Goal: Task Accomplishment & Management: Manage account settings

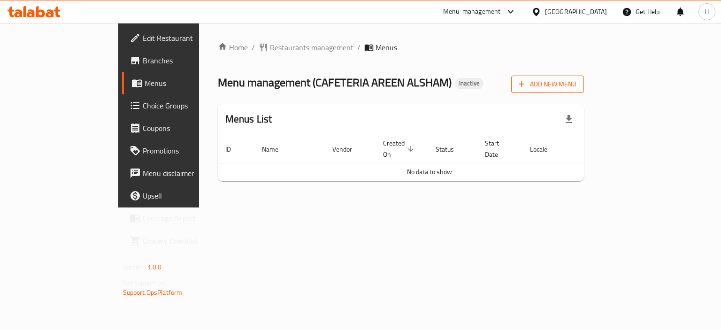
click at [577, 79] on span "Add New Menu" at bounding box center [548, 84] width 58 height 12
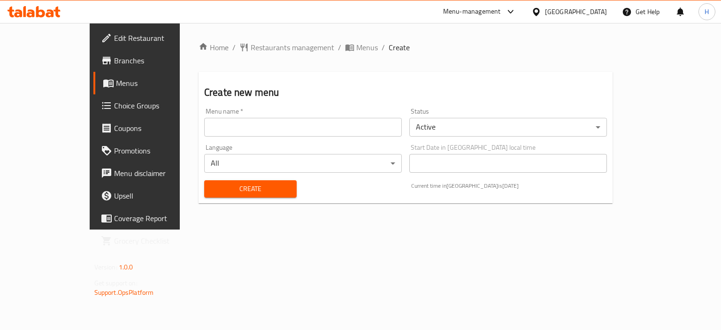
click at [332, 126] on input "text" at bounding box center [303, 127] width 198 height 19
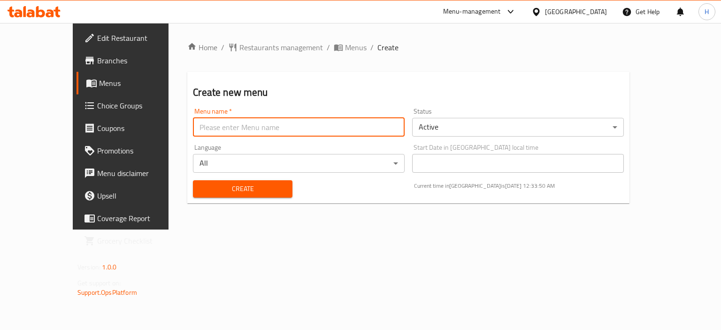
type input "Menu"
click at [199, 197] on div "Create" at bounding box center [242, 189] width 110 height 29
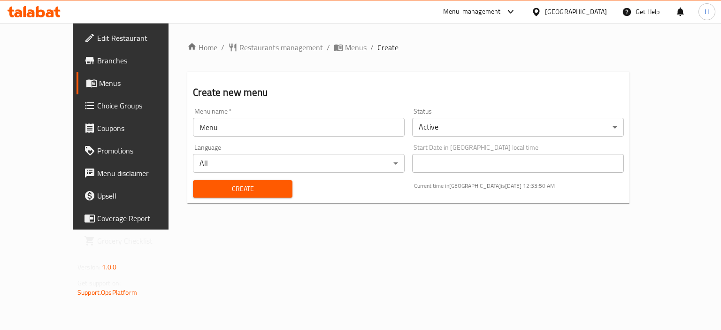
click at [199, 197] on button "Create" at bounding box center [242, 188] width 99 height 17
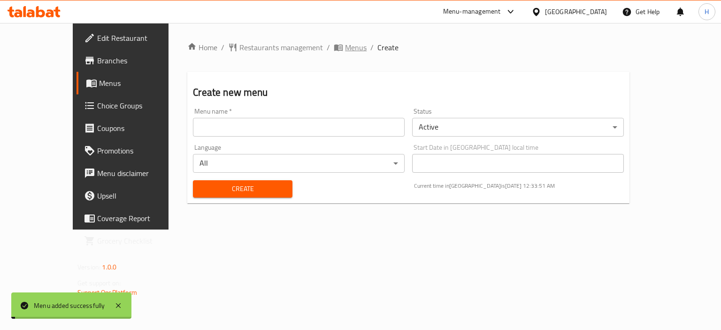
click at [345, 42] on span "Menus" at bounding box center [356, 47] width 22 height 11
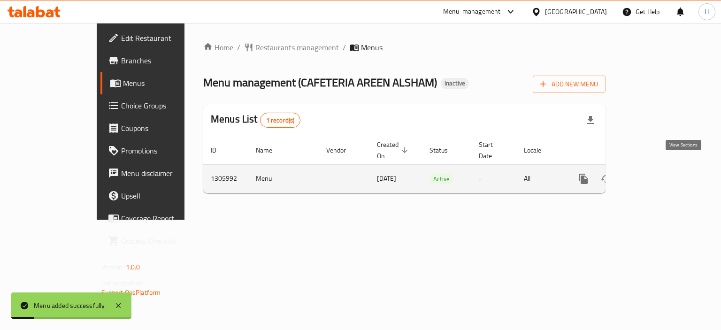
click at [657, 173] on icon "enhanced table" at bounding box center [651, 178] width 11 height 11
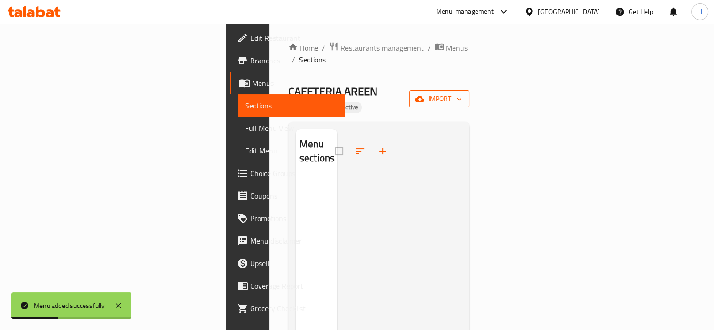
click at [462, 93] on span "import" at bounding box center [439, 99] width 45 height 12
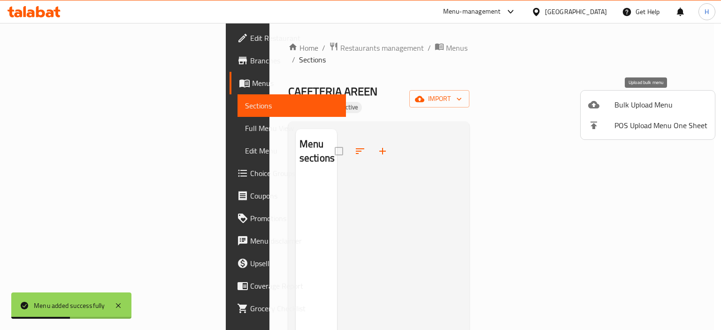
click at [647, 102] on span "Bulk Upload Menu" at bounding box center [661, 104] width 93 height 11
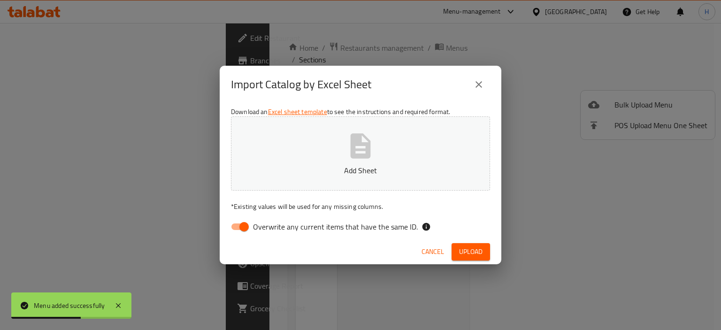
click at [315, 232] on span "Overwrite any current items that have the same ID." at bounding box center [335, 226] width 165 height 11
click at [271, 232] on input "Overwrite any current items that have the same ID." at bounding box center [244, 227] width 54 height 18
checkbox input "false"
click at [458, 244] on button "Upload" at bounding box center [471, 251] width 39 height 17
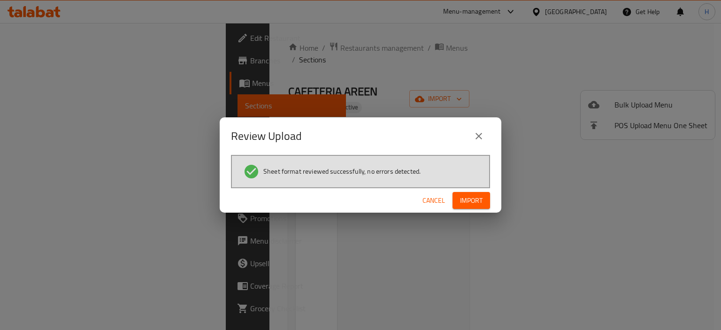
click at [478, 199] on span "Import" at bounding box center [471, 201] width 23 height 12
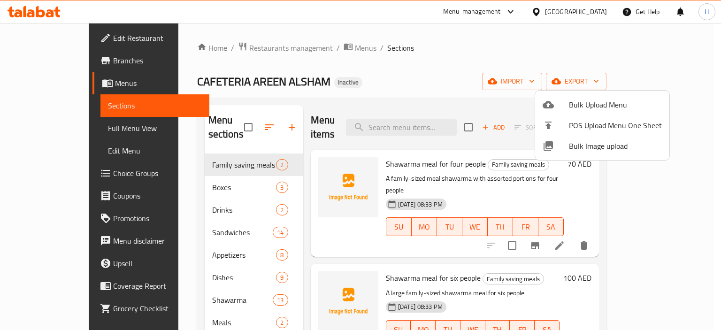
click at [31, 128] on div at bounding box center [360, 165] width 721 height 330
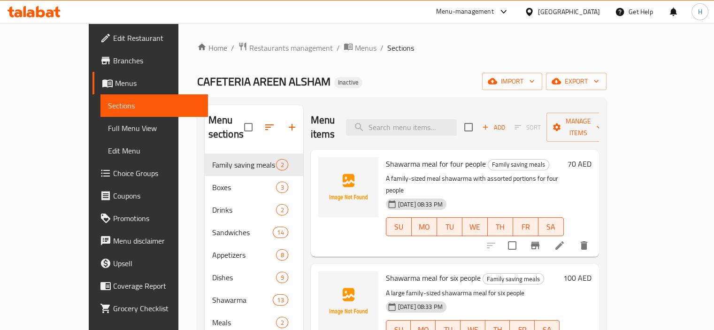
click at [108, 125] on span "Full Menu View" at bounding box center [154, 128] width 93 height 11
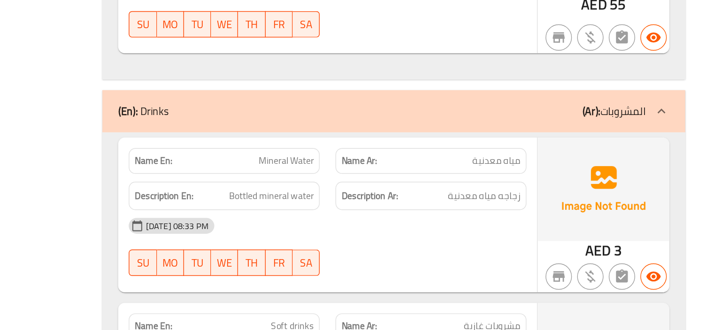
scroll to position [729, 0]
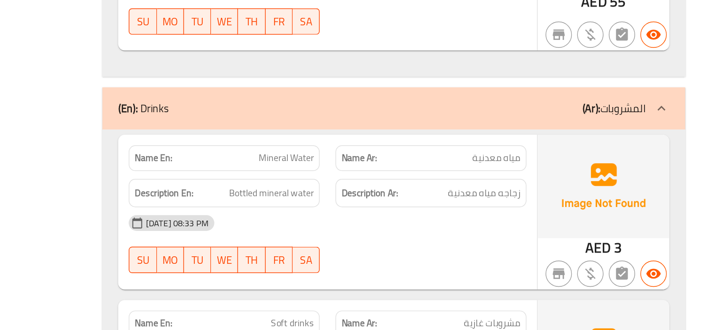
copy span "Mineral Water"
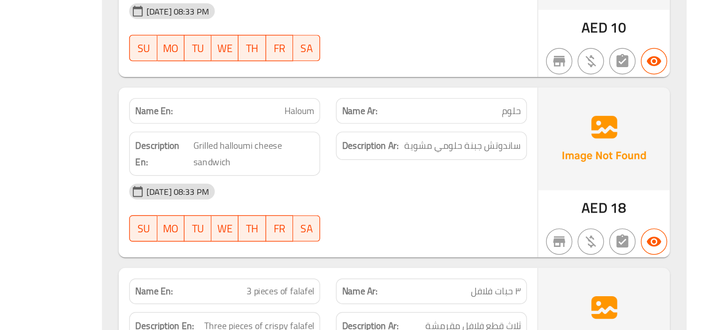
scroll to position [2717, 0]
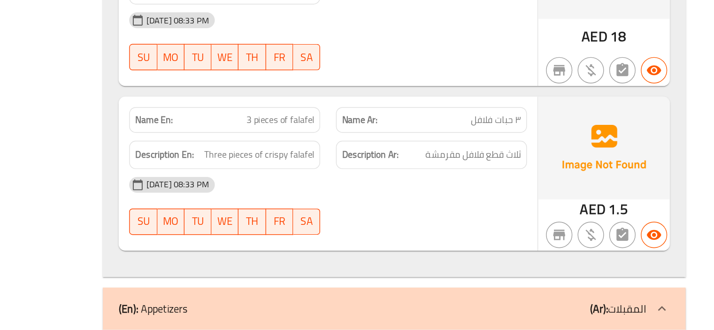
click at [401, 175] on span "3 pieces of falafel" at bounding box center [406, 180] width 48 height 10
copy span "3 pieces of falafel"
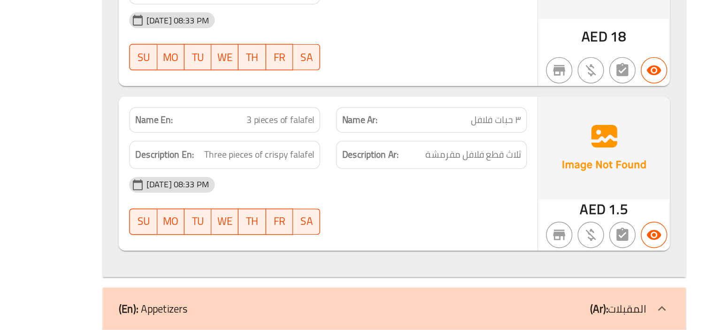
click at [443, 230] on div "16-08-2025 08:33 PM SU MO TU WE TH FR SA" at bounding box center [440, 241] width 295 height 53
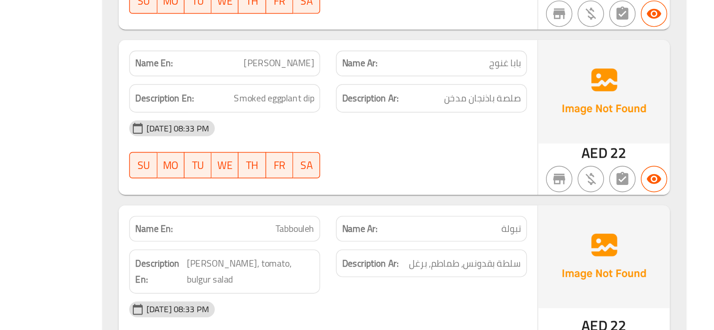
scroll to position [3185, 0]
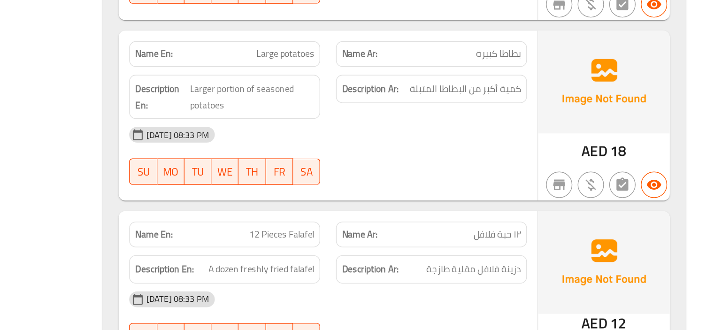
scroll to position [4768, 0]
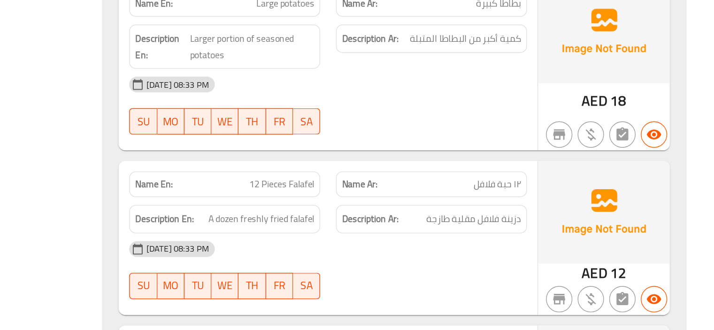
copy span "12 Pieces Falafel"
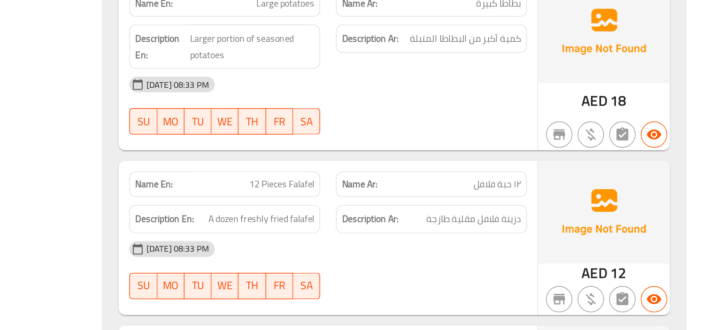
copy span "12 Pieces Falafel"
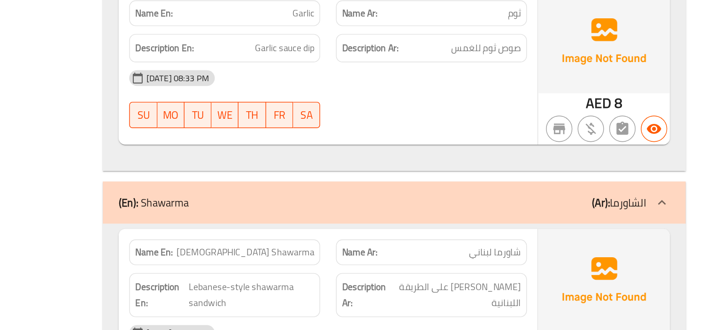
scroll to position [5068, 0]
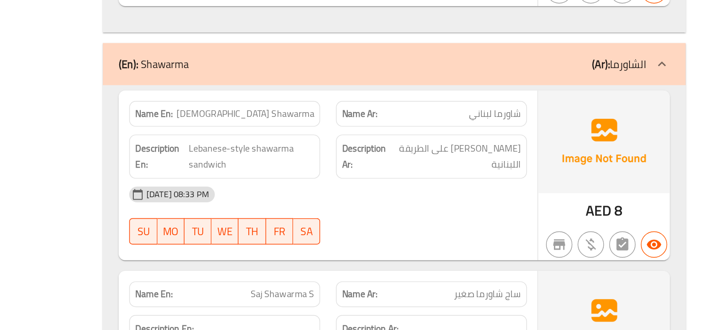
scroll to position [5154, 0]
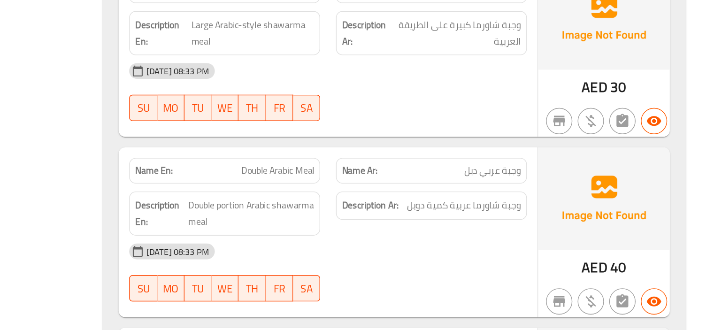
scroll to position [5930, 0]
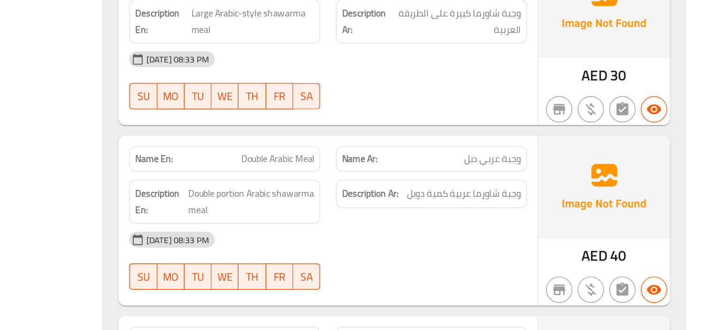
copy span "Double Arabic Meal"
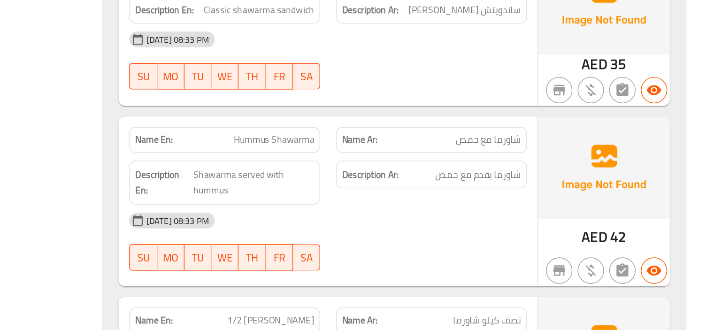
scroll to position [6331, 0]
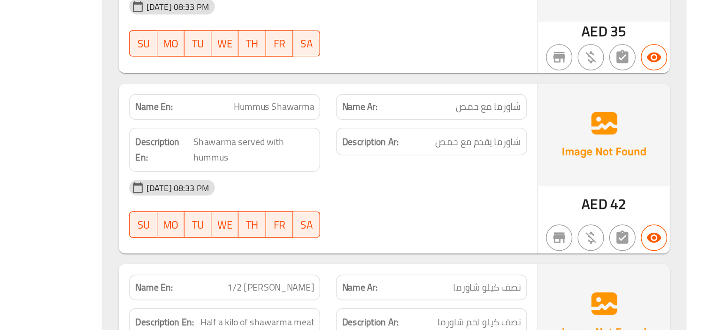
copy span "Hummus Shawarma"
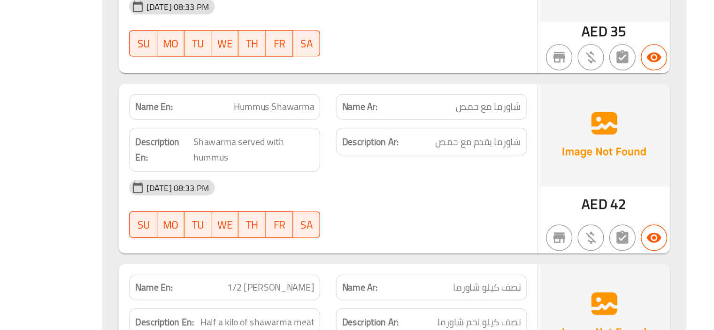
copy span "Hummus Shawarma"
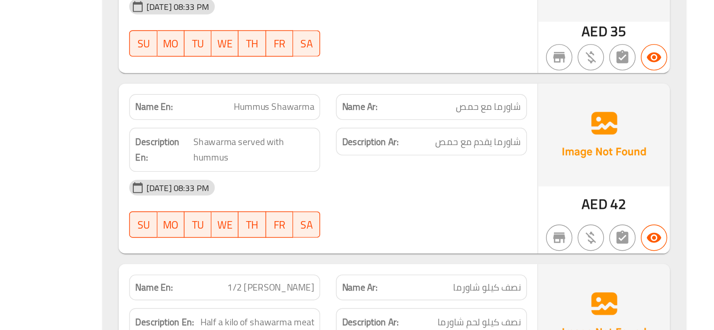
scroll to position [6331, 0]
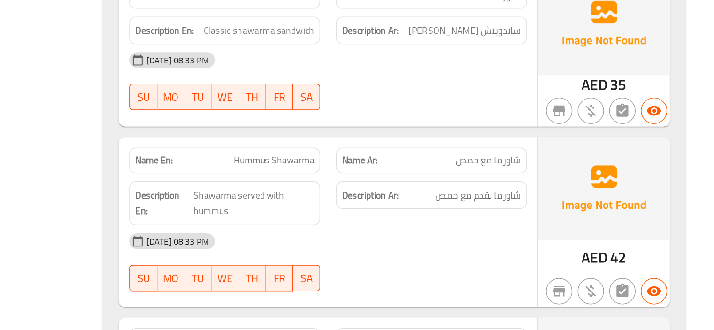
copy span "Hummus Shawarma"
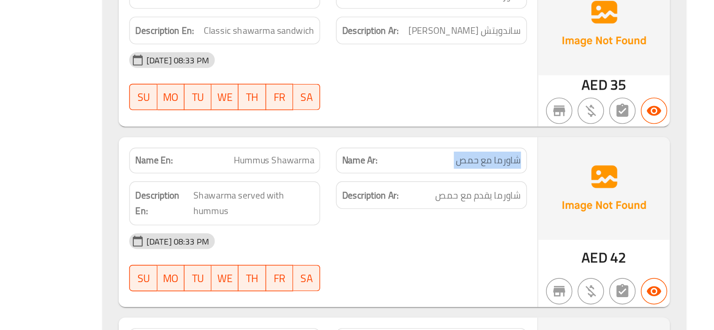
copy span "شاورما مع حمص"
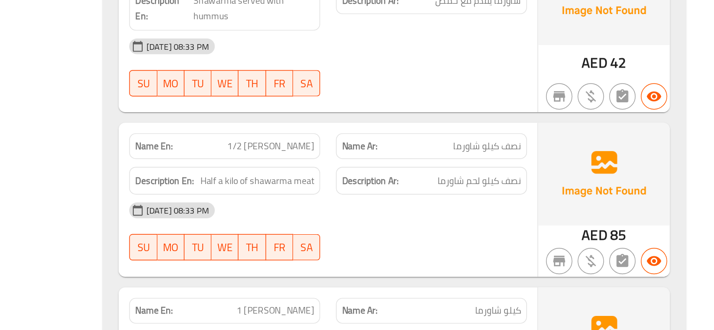
scroll to position [6447, 0]
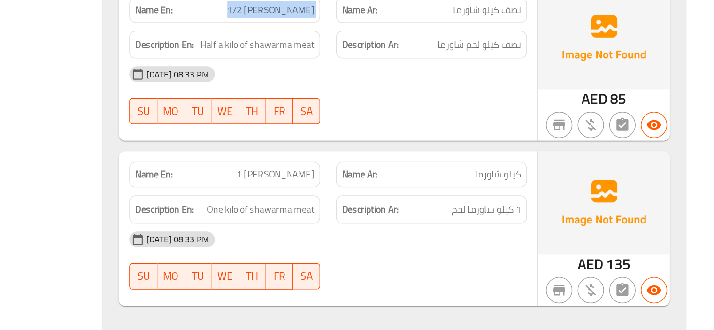
scroll to position [6529, 0]
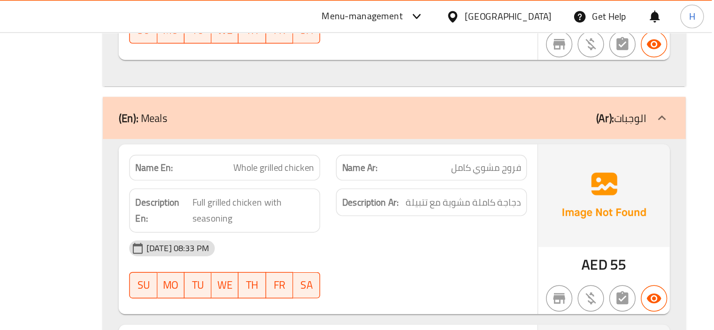
scroll to position [6813, 0]
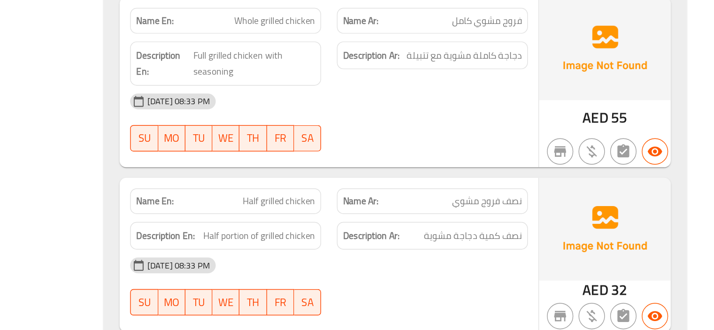
scroll to position [6813, 0]
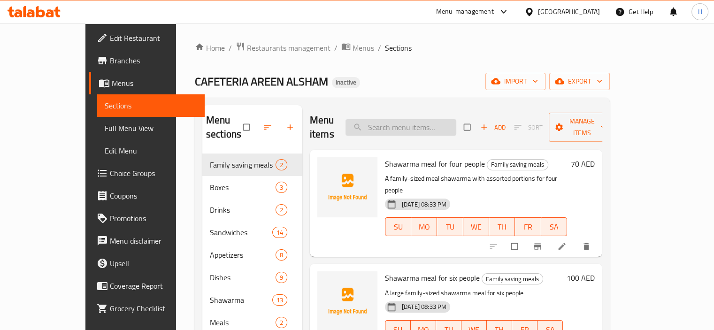
click at [413, 119] on input "search" at bounding box center [401, 127] width 111 height 16
paste input "3 pieces of falafel"
type input "3 pieces of falafel"
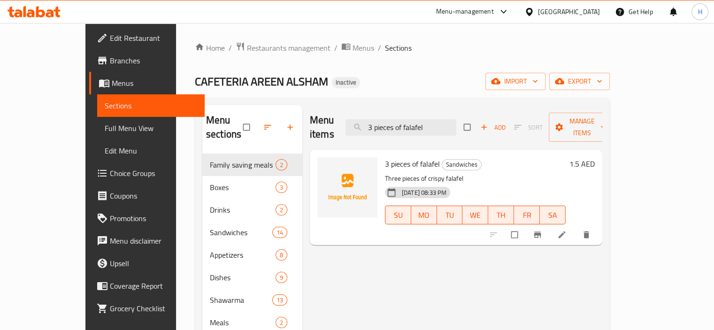
click at [565, 231] on icon at bounding box center [561, 234] width 7 height 7
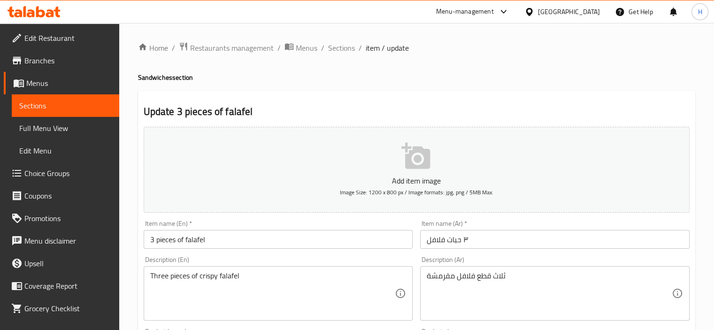
click at [452, 239] on input "٣ حبات فلافل" at bounding box center [555, 239] width 270 height 19
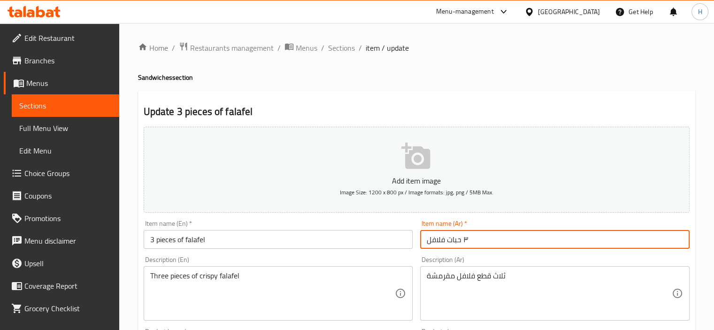
click at [472, 246] on input "٣ حبات فلافل" at bounding box center [555, 239] width 270 height 19
drag, startPoint x: 471, startPoint y: 242, endPoint x: 421, endPoint y: 242, distance: 50.2
click at [421, 242] on input "٣ حبات فلافل" at bounding box center [555, 239] width 270 height 19
click at [449, 238] on input "٣ حبات فلافل" at bounding box center [555, 239] width 270 height 19
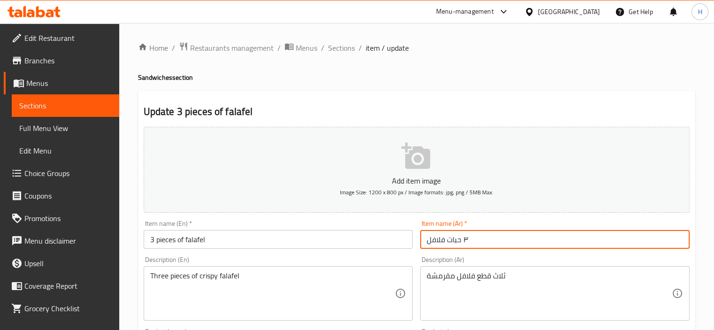
click at [449, 238] on input "٣ حبات فلافل" at bounding box center [555, 239] width 270 height 19
click at [486, 274] on textarea "ثلاث قطع فلافل مقرمشة" at bounding box center [549, 293] width 245 height 45
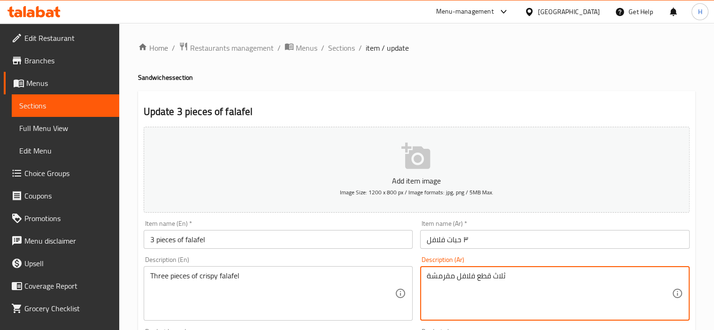
click at [486, 274] on textarea "ثلاث قطع فلافل مقرمشة" at bounding box center [549, 293] width 245 height 45
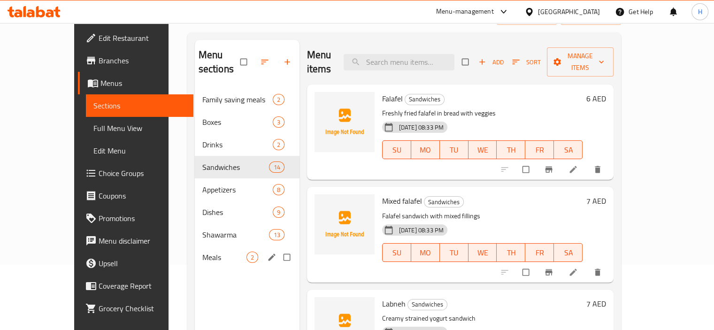
scroll to position [71, 0]
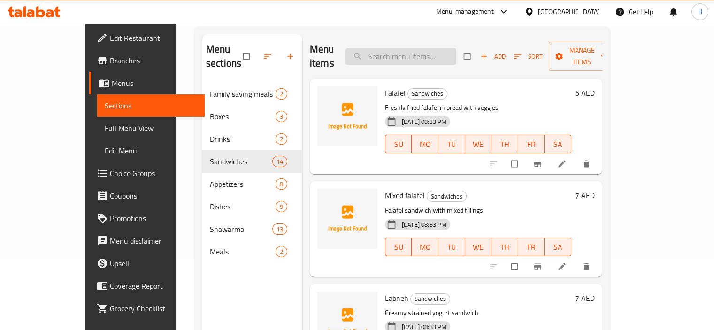
click at [416, 53] on input "search" at bounding box center [401, 56] width 111 height 16
paste input "Hummus Shawarma"
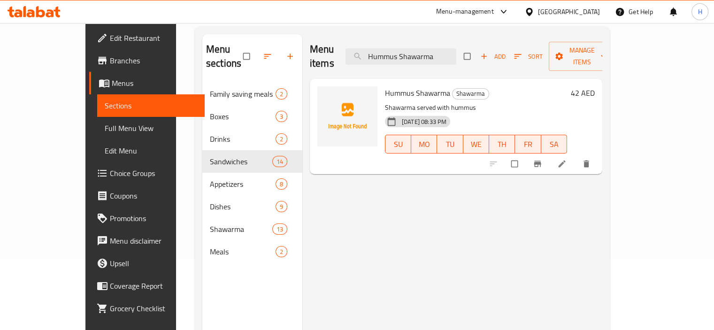
type input "Hummus Shawarma"
click at [576, 156] on li at bounding box center [563, 163] width 26 height 15
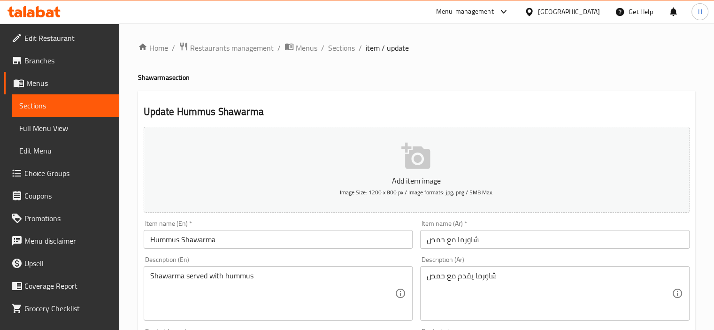
scroll to position [41, 0]
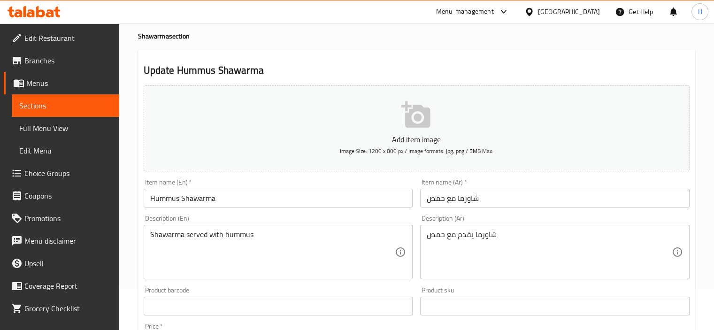
click at [181, 201] on input "Hummus Shawarma" at bounding box center [279, 198] width 270 height 19
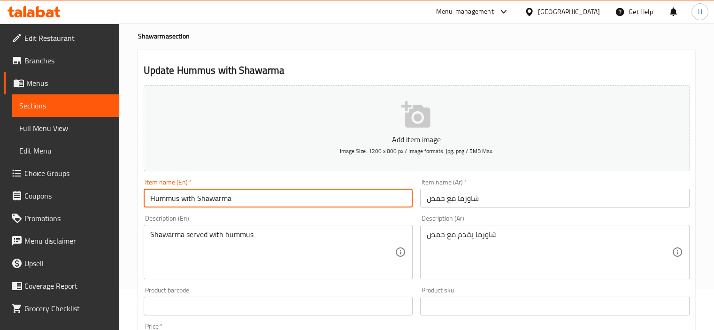
type input "Hummus with Shawarma"
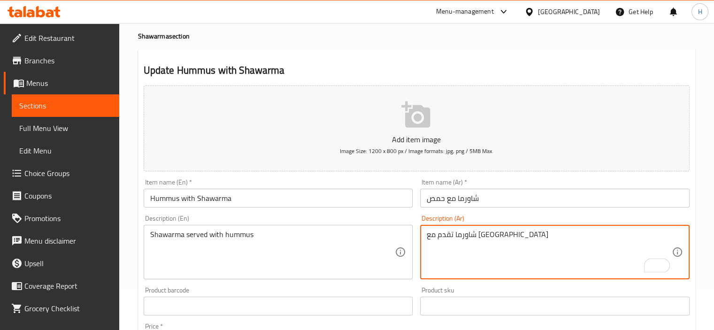
type textarea "شاورما تقدم مع حمص"
click at [298, 199] on input "Hummus with Shawarma" at bounding box center [279, 198] width 270 height 19
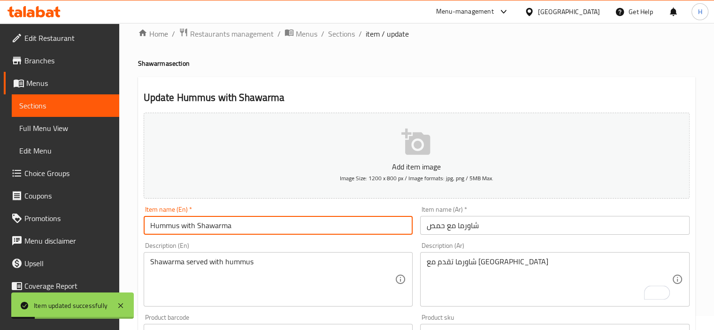
scroll to position [0, 0]
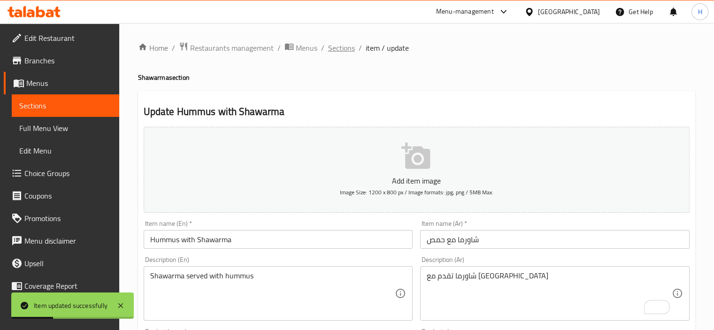
click at [334, 52] on span "Sections" at bounding box center [341, 47] width 27 height 11
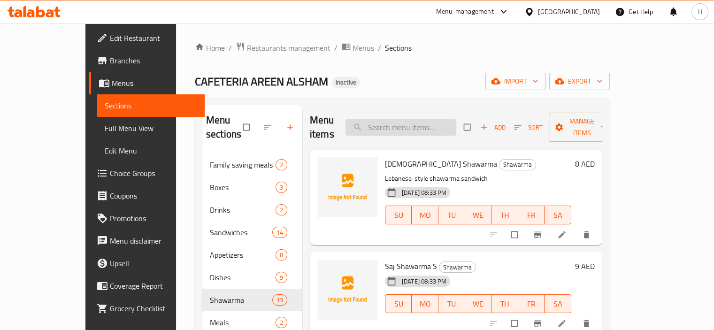
click at [411, 121] on input "search" at bounding box center [401, 127] width 111 height 16
paste input "Hummus Shawarma"
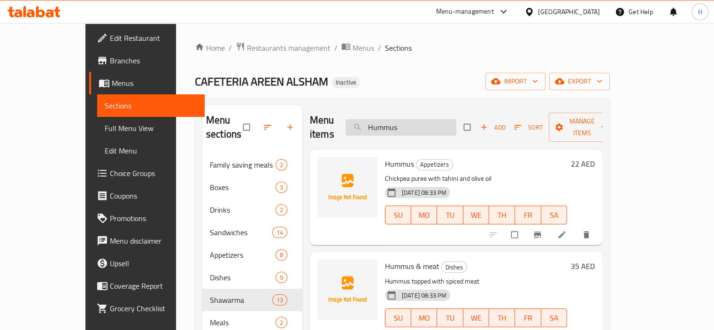
click at [438, 119] on input "Hummus" at bounding box center [401, 127] width 111 height 16
paste input "شاورما مع حمص"
type input "شاورما مع حمص"
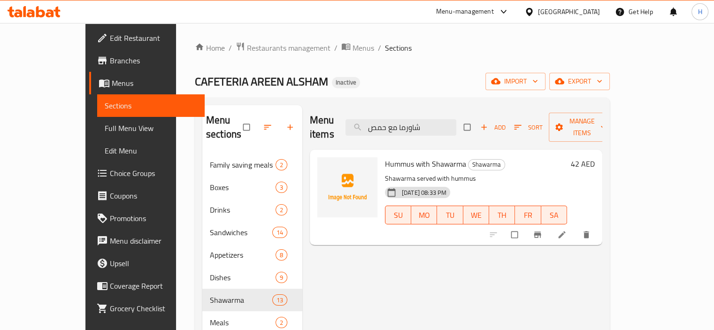
click at [576, 227] on li at bounding box center [563, 234] width 26 height 15
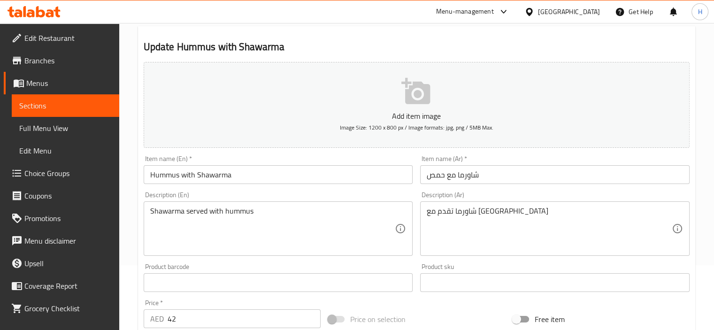
scroll to position [66, 0]
click at [304, 259] on div "Description (En) Shawarma served with hummus Description (En)" at bounding box center [278, 223] width 277 height 72
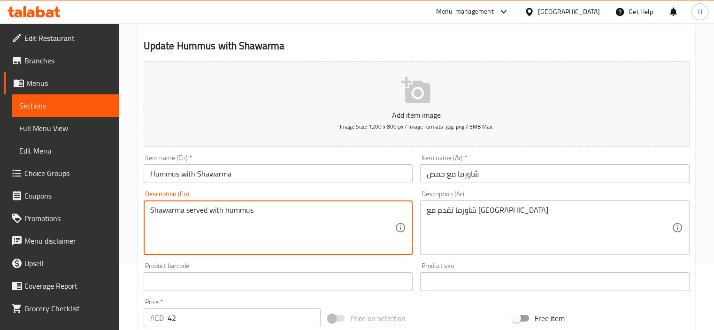
click at [333, 233] on textarea "Shawarma served with hummus" at bounding box center [272, 228] width 245 height 45
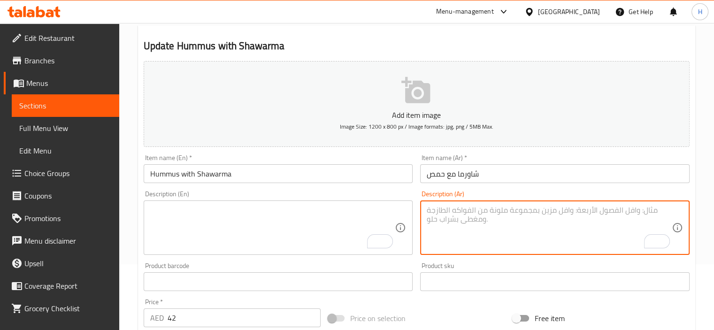
click at [261, 208] on textarea "To enrich screen reader interactions, please activate Accessibility in Grammarl…" at bounding box center [272, 228] width 245 height 45
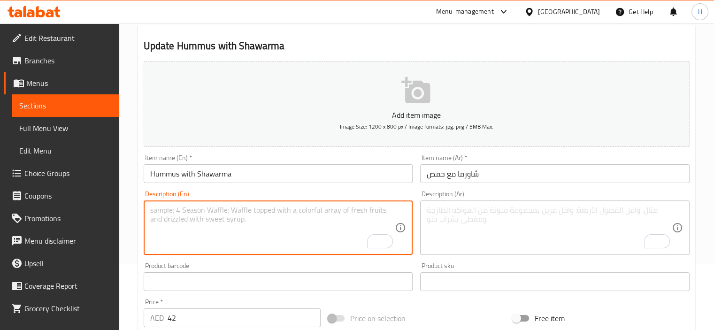
paste textarea "Hummus with the addition of shawarma flavors. حمص مع اضافة نكهات الشاورما."
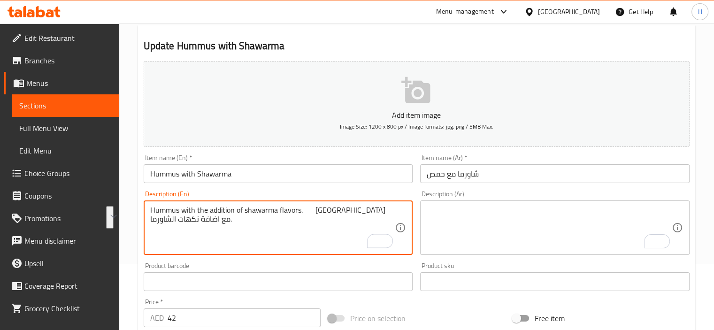
drag, startPoint x: 315, startPoint y: 212, endPoint x: 378, endPoint y: 229, distance: 64.7
click at [378, 229] on textarea "Hummus with the addition of shawarma flavors. حمص مع اضافة نكهات الشاورما." at bounding box center [272, 228] width 245 height 45
type textarea "Hummus with the addition of shawarma flavors."
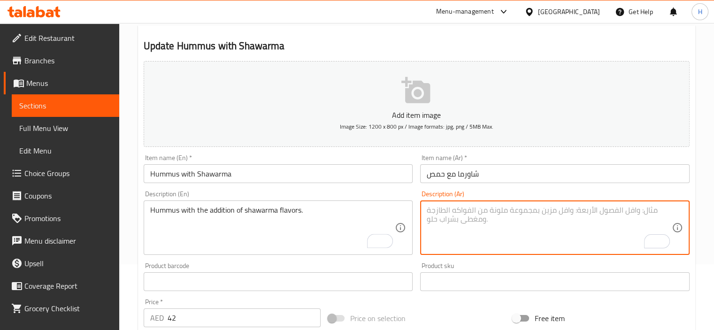
click at [482, 225] on textarea "To enrich screen reader interactions, please activate Accessibility in Grammarl…" at bounding box center [549, 228] width 245 height 45
paste textarea "حمص مع اضافة نكهات الشاورما."
type textarea "حمص مع اضافة نكهات الشاورما."
click at [350, 169] on input "Hummus with Shawarma" at bounding box center [279, 173] width 270 height 19
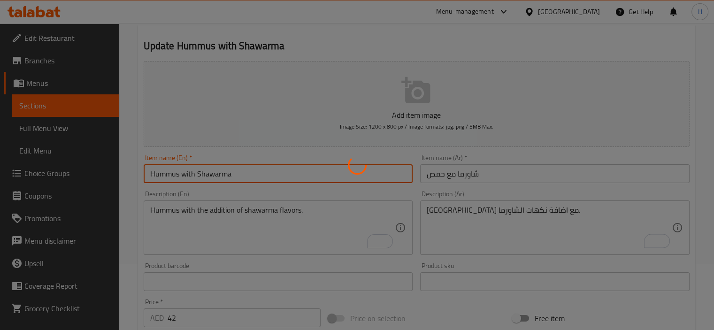
scroll to position [0, 0]
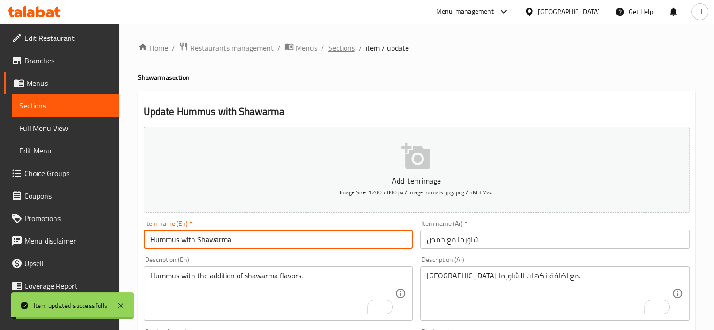
click at [340, 46] on span "Sections" at bounding box center [341, 47] width 27 height 11
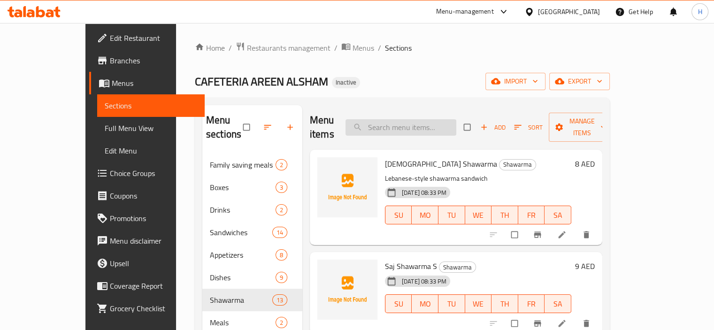
click at [431, 125] on input "search" at bounding box center [401, 127] width 111 height 16
paste input "1/2 [PERSON_NAME]"
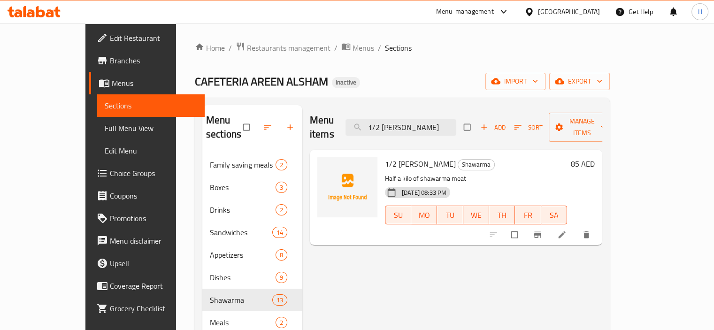
type input "1/2 [PERSON_NAME]"
click at [567, 230] on icon at bounding box center [561, 234] width 9 height 9
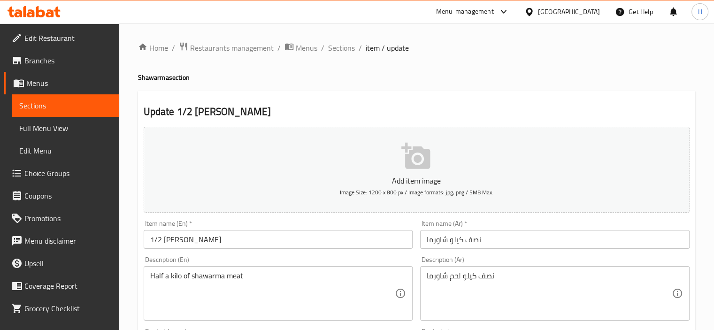
scroll to position [54, 0]
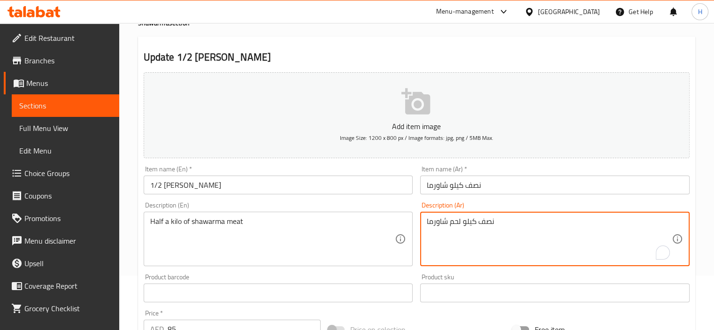
click at [454, 224] on textarea "نصف كيلو لحم شاورما" at bounding box center [549, 239] width 245 height 45
click at [496, 223] on textarea "نصف كيلو شاورما" at bounding box center [549, 239] width 245 height 45
paste textarea "لحم"
type textarea "نصف كيلو شاورما لحم"
click at [328, 176] on input "1/2 Kilo Shawarma" at bounding box center [279, 185] width 270 height 19
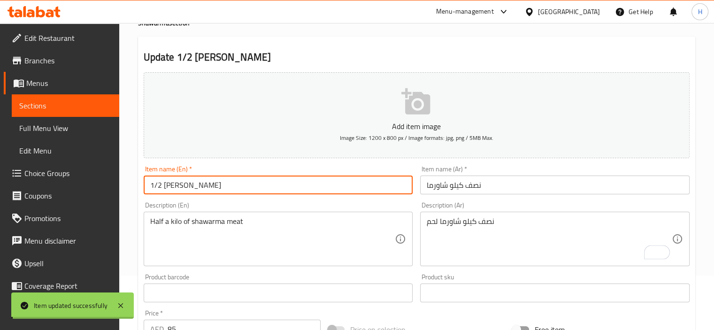
scroll to position [0, 0]
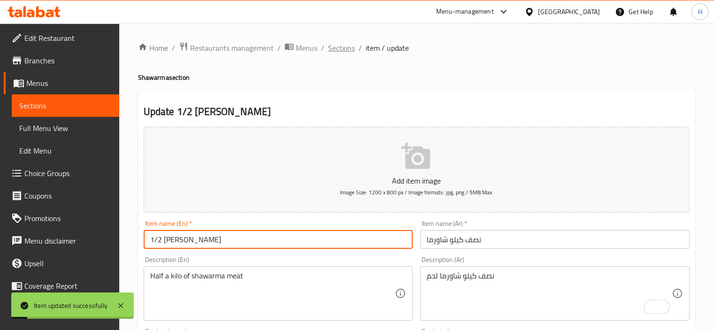
click at [337, 45] on span "Sections" at bounding box center [341, 47] width 27 height 11
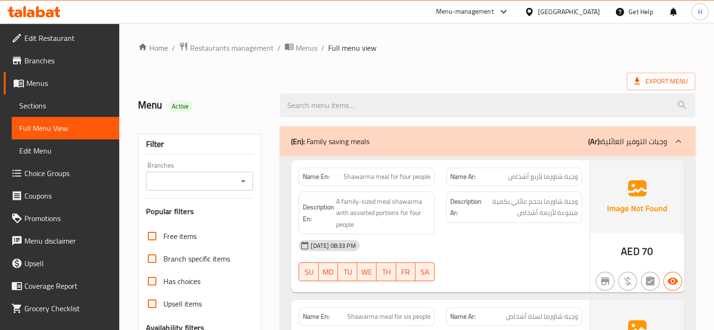
scroll to position [217, 0]
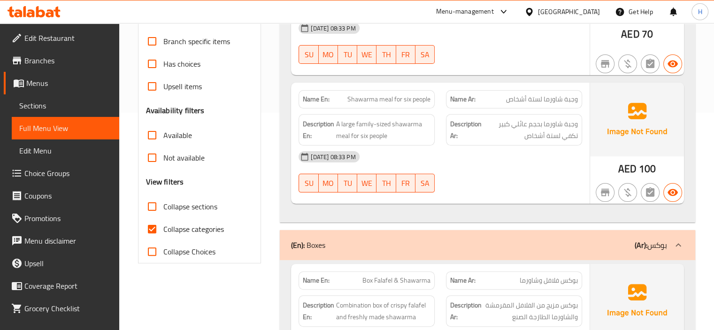
drag, startPoint x: 154, startPoint y: 228, endPoint x: 171, endPoint y: 221, distance: 18.3
click at [154, 228] on input "Collapse categories" at bounding box center [152, 229] width 23 height 23
checkbox input "false"
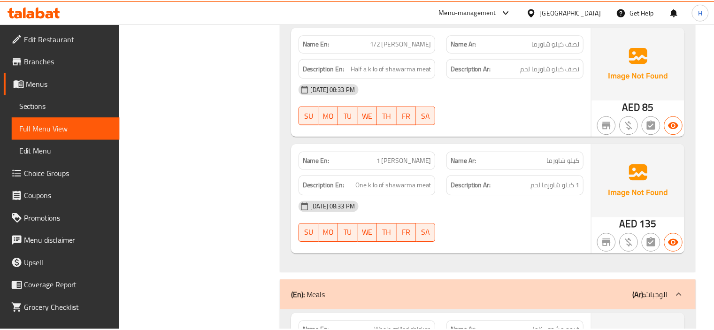
scroll to position [6812, 0]
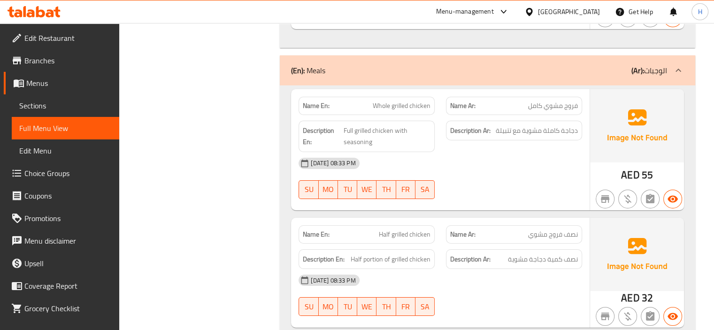
click at [34, 7] on icon at bounding box center [34, 11] width 53 height 11
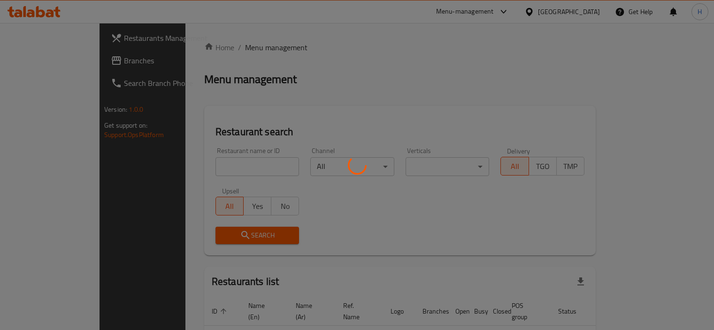
scroll to position [44, 0]
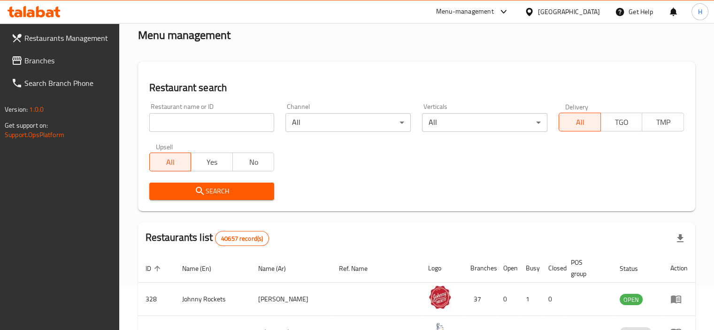
click at [33, 59] on span "Branches" at bounding box center [67, 60] width 87 height 11
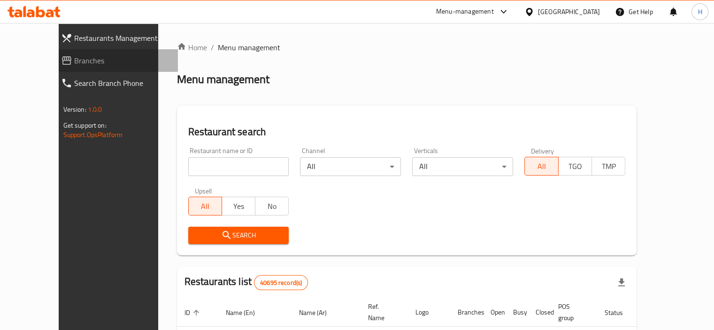
click at [74, 62] on span "Branches" at bounding box center [122, 60] width 96 height 11
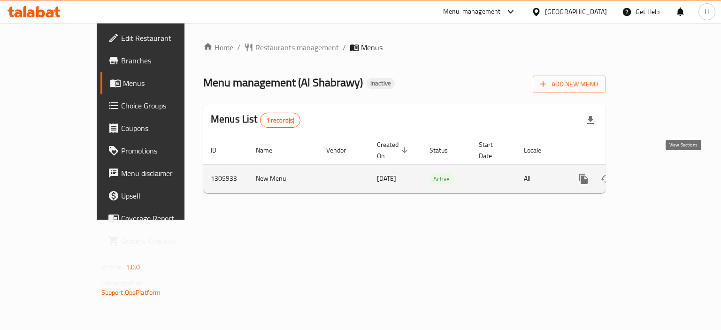
click at [657, 173] on icon "enhanced table" at bounding box center [651, 178] width 11 height 11
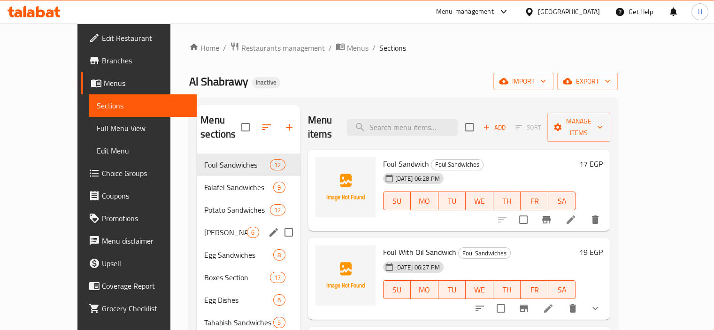
scroll to position [222, 0]
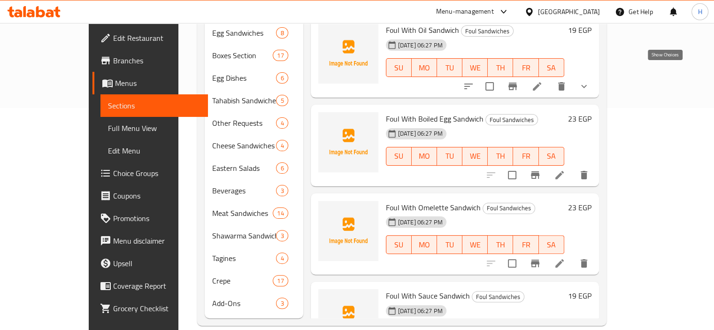
click at [590, 81] on icon "show more" at bounding box center [584, 86] width 11 height 11
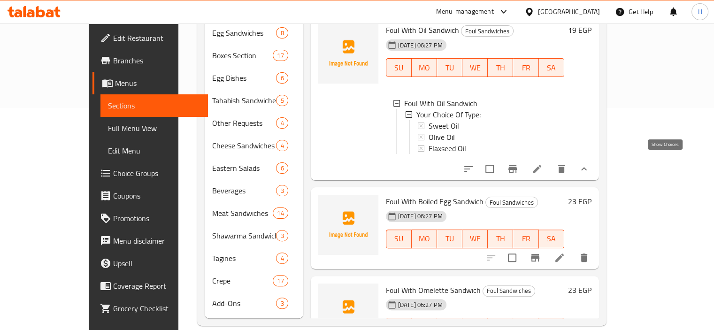
click at [587, 167] on icon "show more" at bounding box center [584, 168] width 6 height 3
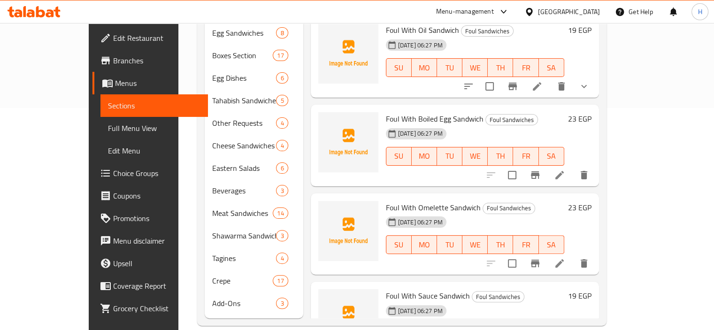
scroll to position [0, 0]
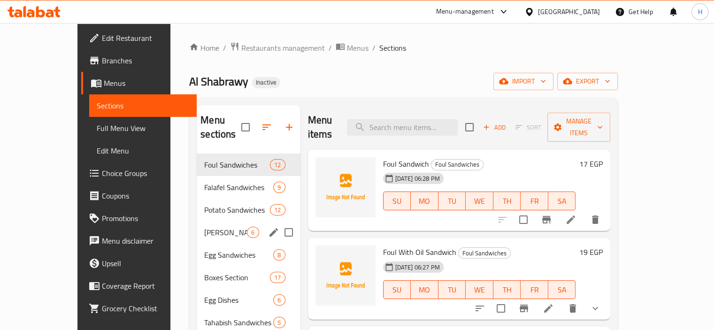
click at [205, 221] on div "Taamia Patties 6" at bounding box center [248, 232] width 103 height 23
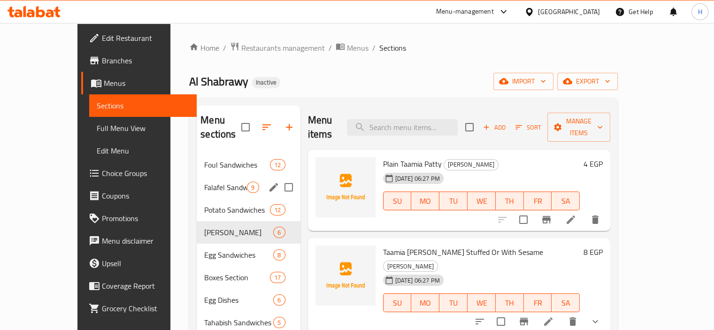
click at [204, 182] on span "Falafel Sandwiches" at bounding box center [225, 187] width 43 height 11
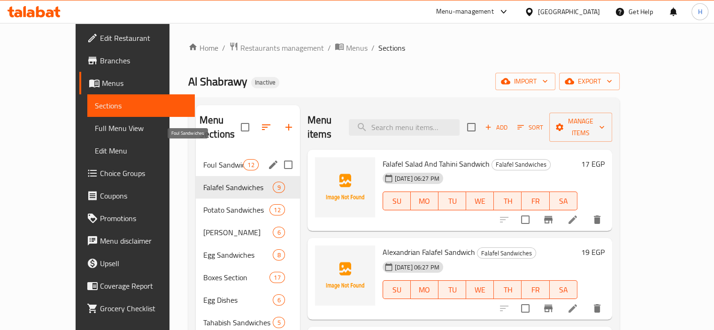
click at [203, 159] on span "Foul Sandwiches" at bounding box center [223, 164] width 40 height 11
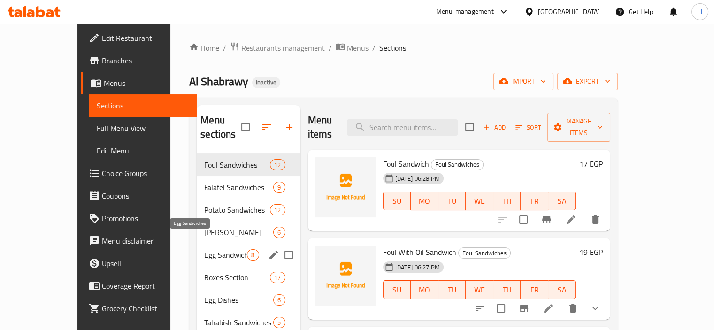
scroll to position [222, 0]
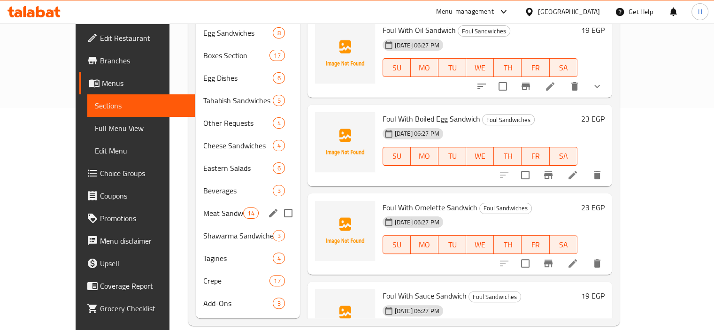
click at [203, 208] on span "Meat Sandwiches" at bounding box center [223, 213] width 40 height 11
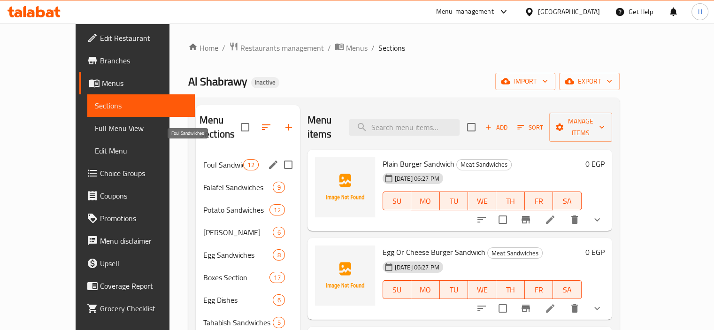
click at [203, 159] on span "Foul Sandwiches" at bounding box center [223, 164] width 40 height 11
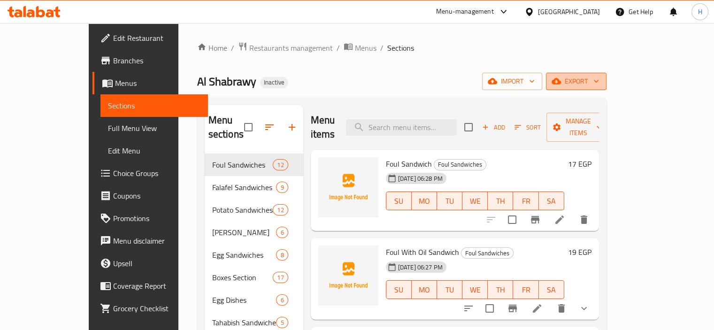
click at [599, 78] on span "export" at bounding box center [577, 82] width 46 height 12
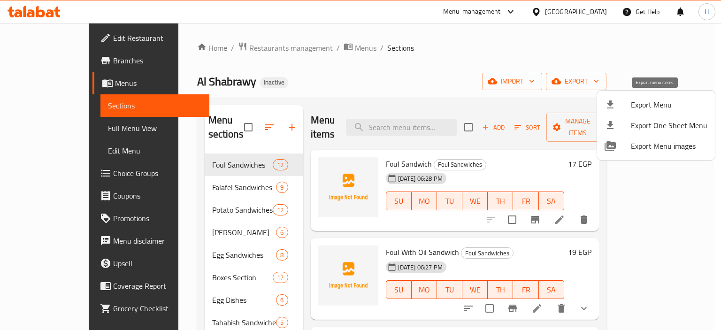
click at [653, 105] on span "Export Menu" at bounding box center [669, 104] width 77 height 11
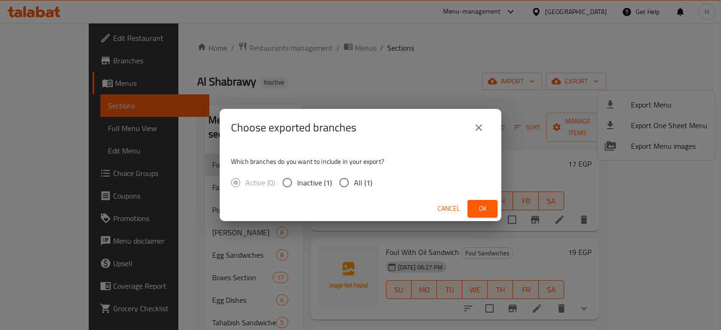
click at [362, 181] on span "All (1)" at bounding box center [363, 182] width 18 height 11
click at [354, 181] on input "All (1)" at bounding box center [344, 183] width 20 height 20
radio input "true"
click at [477, 206] on span "Ok" at bounding box center [482, 209] width 15 height 12
